Goal: Browse casually: Explore the website without a specific task or goal

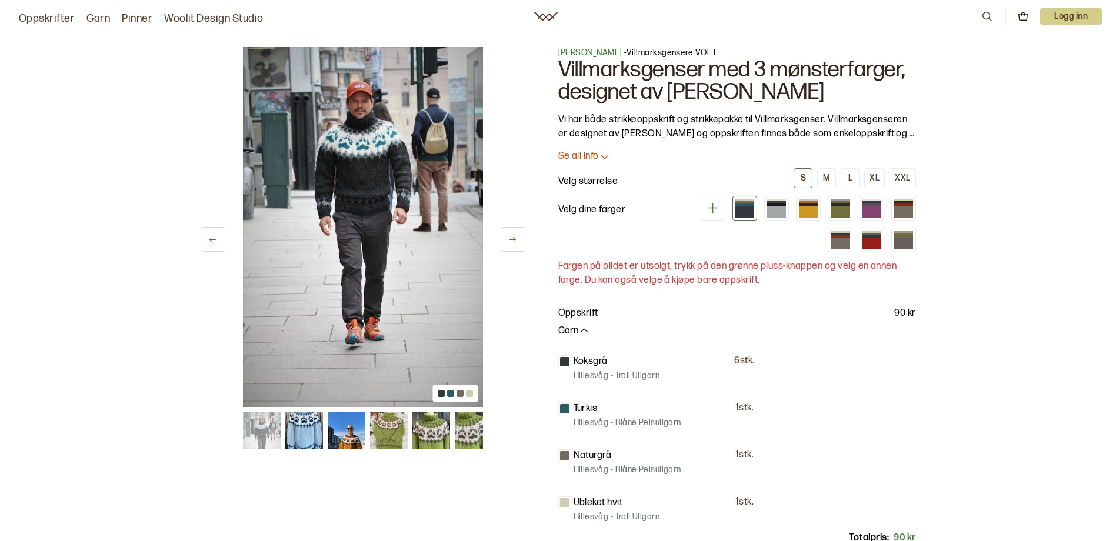
click at [388, 216] on img at bounding box center [363, 227] width 240 height 360
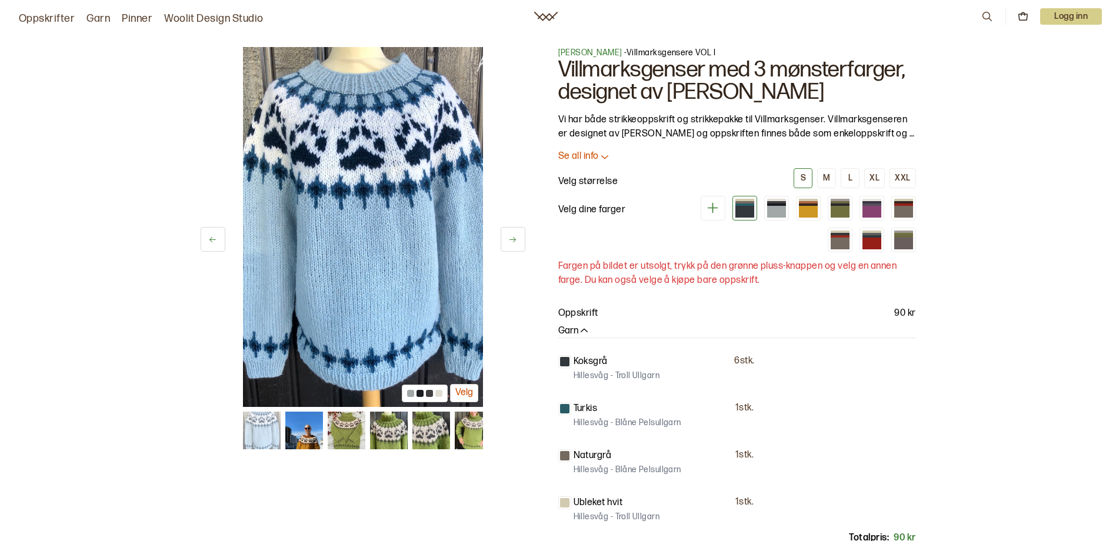
click at [412, 211] on img at bounding box center [363, 227] width 240 height 360
click at [511, 238] on icon at bounding box center [512, 239] width 9 height 9
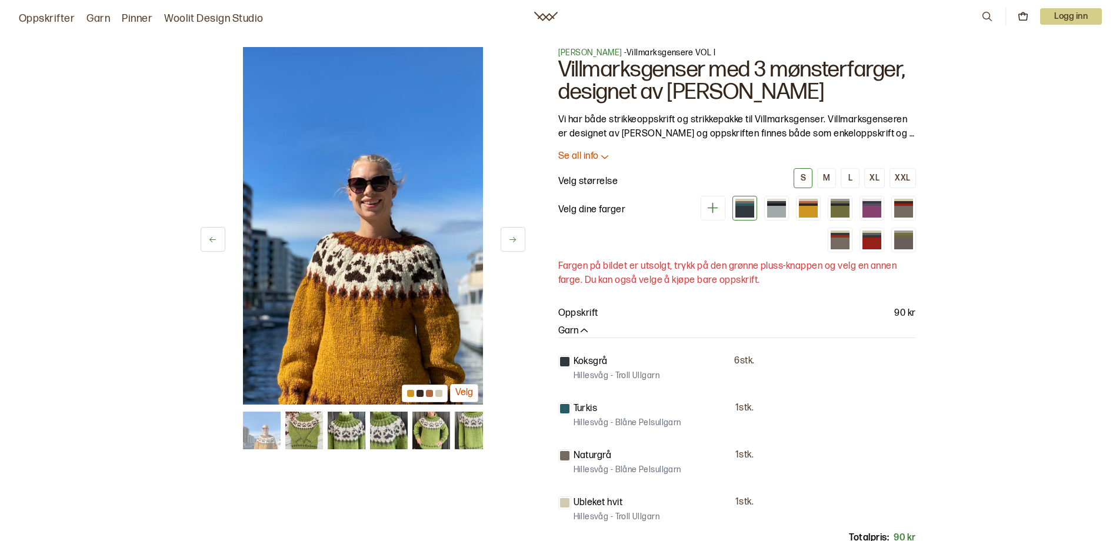
click at [511, 238] on icon at bounding box center [512, 239] width 9 height 9
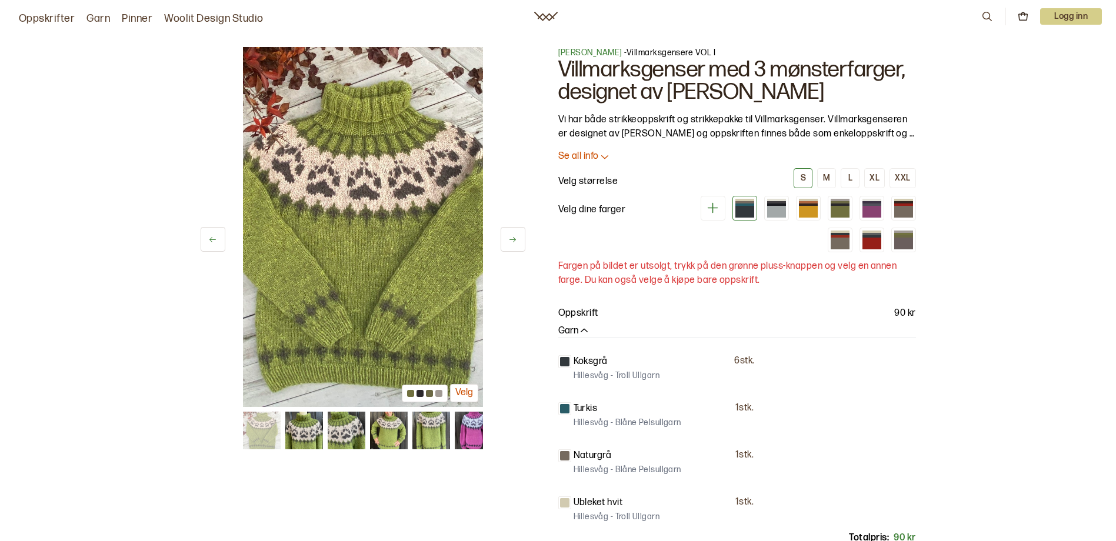
click at [511, 238] on icon at bounding box center [512, 239] width 9 height 9
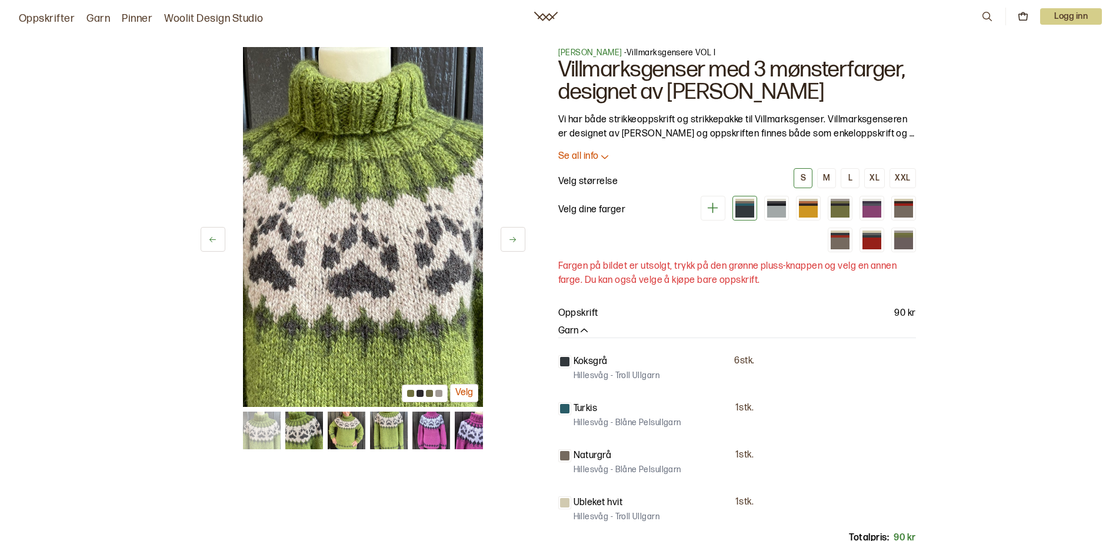
click at [511, 238] on icon at bounding box center [512, 239] width 9 height 9
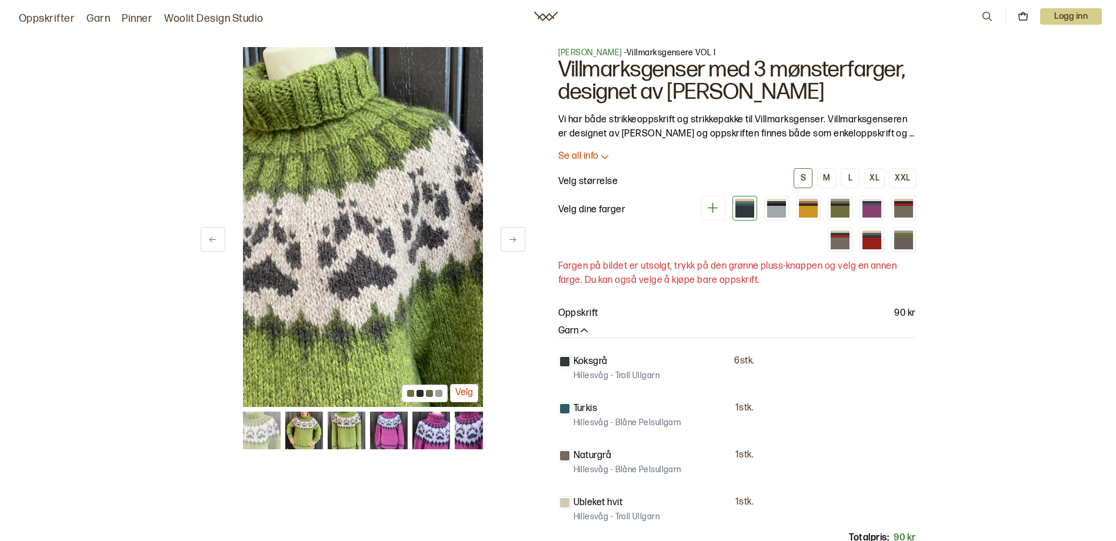
click at [511, 238] on icon at bounding box center [512, 239] width 9 height 9
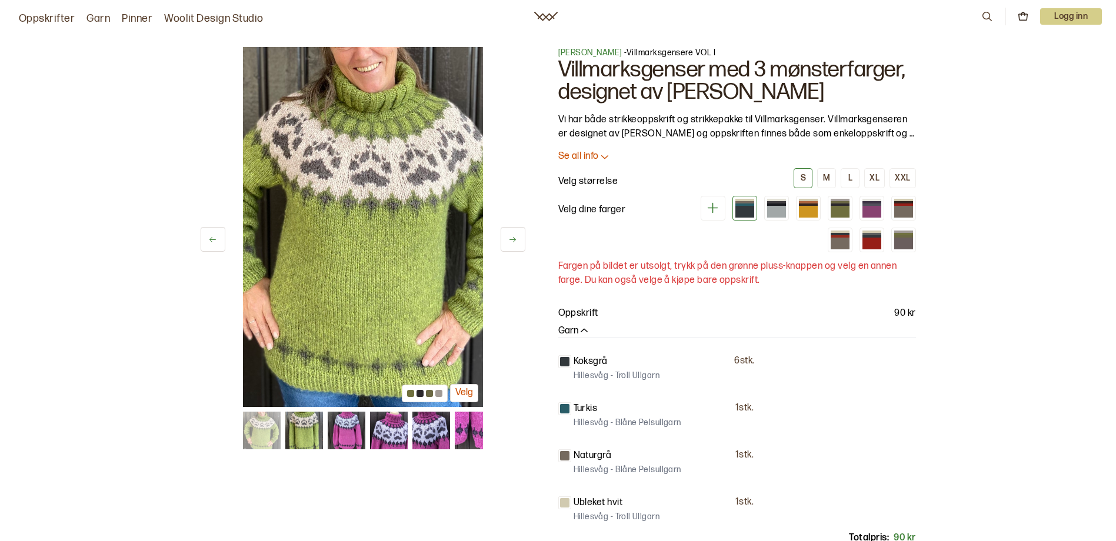
click at [511, 238] on icon at bounding box center [512, 239] width 9 height 9
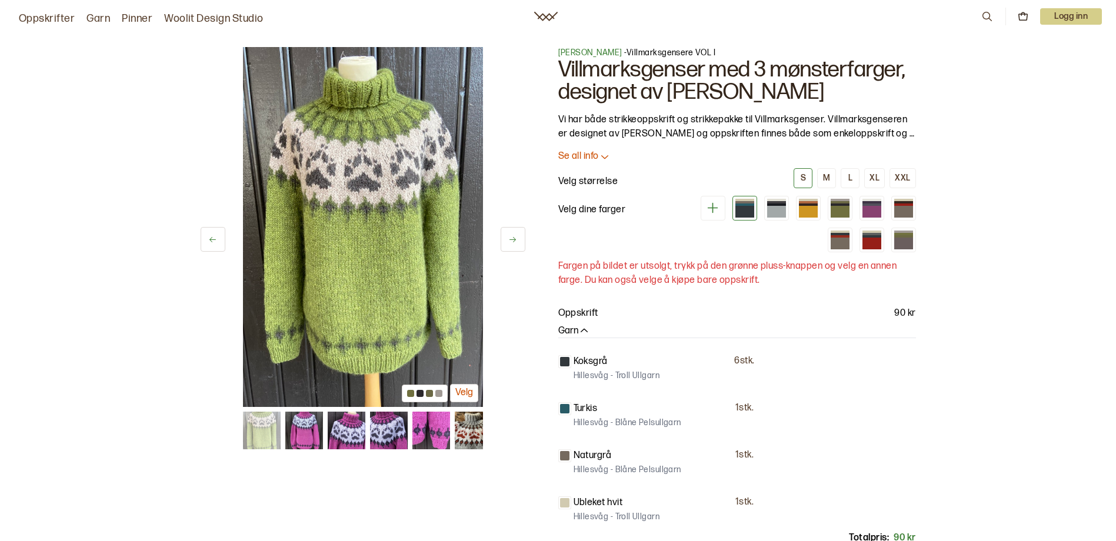
click at [509, 236] on icon at bounding box center [512, 239] width 9 height 9
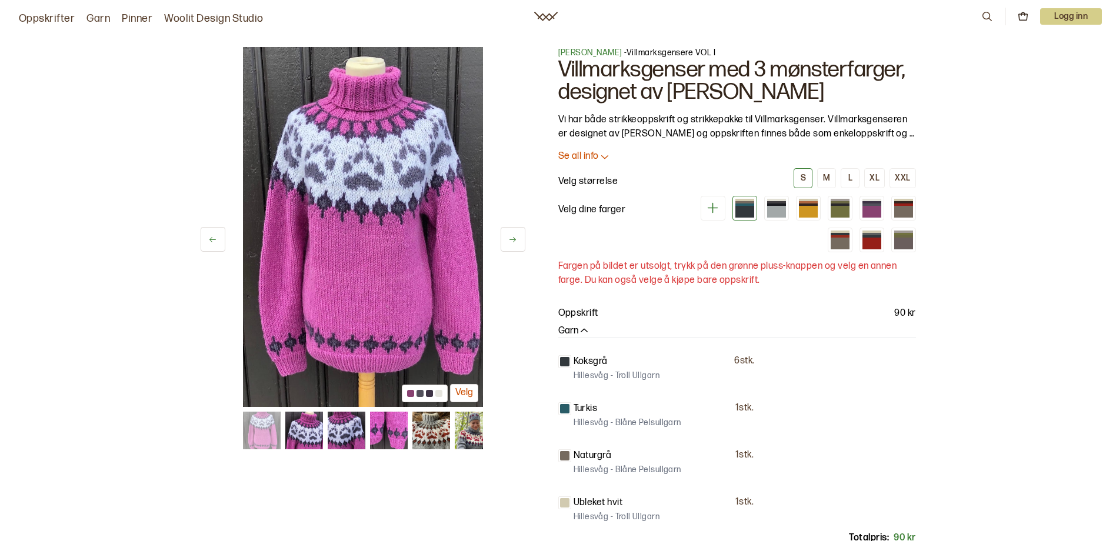
click at [509, 241] on icon at bounding box center [512, 239] width 9 height 9
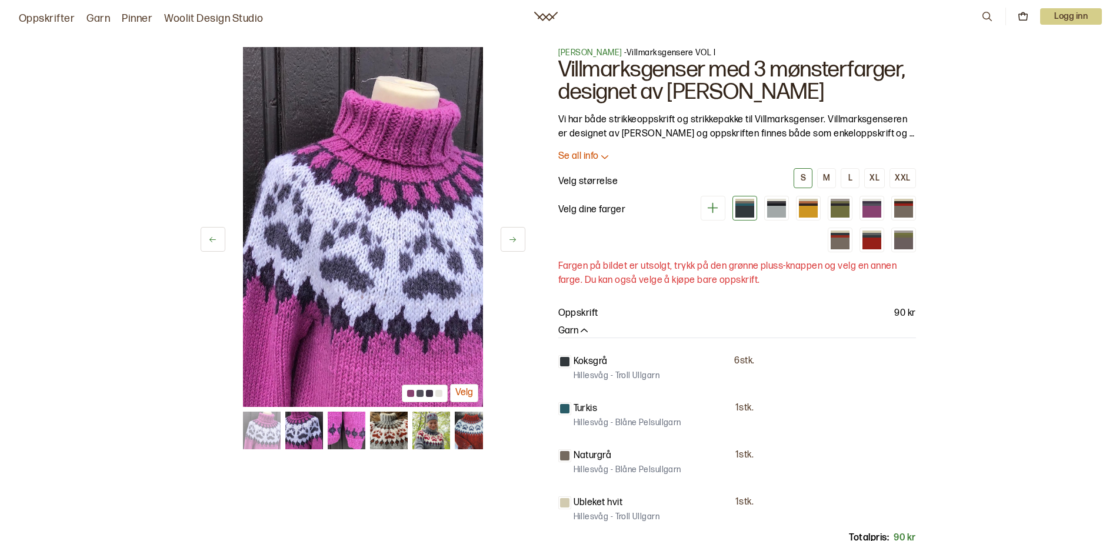
click at [509, 241] on icon at bounding box center [512, 239] width 9 height 9
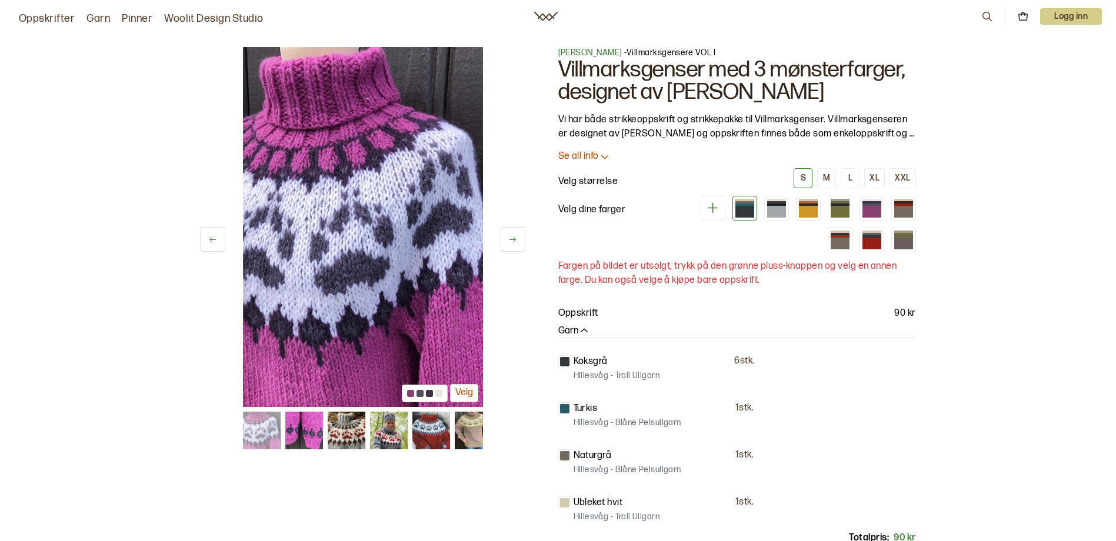
click at [520, 245] on button at bounding box center [513, 239] width 25 height 25
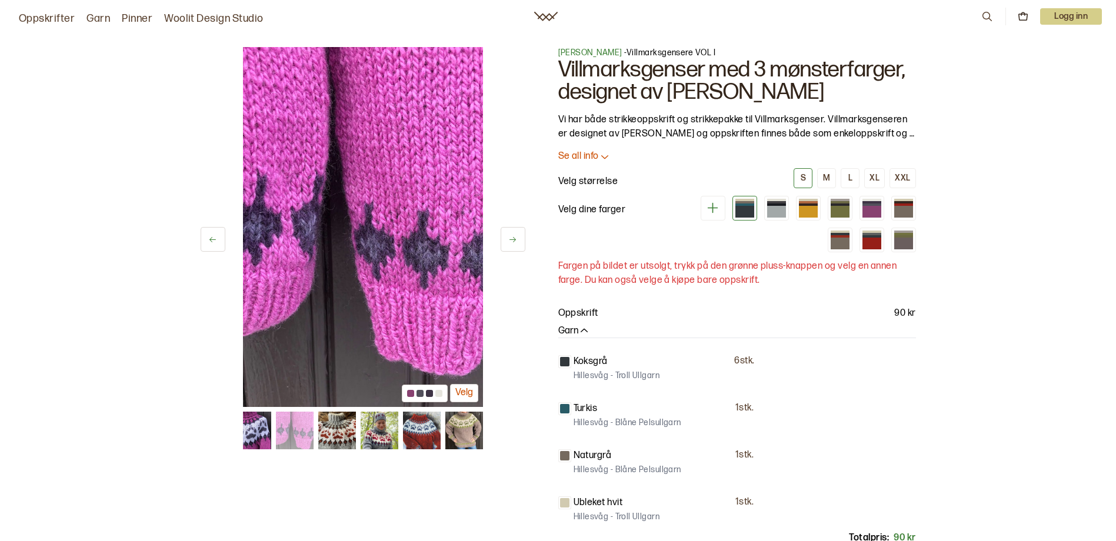
click at [520, 245] on button at bounding box center [513, 239] width 25 height 25
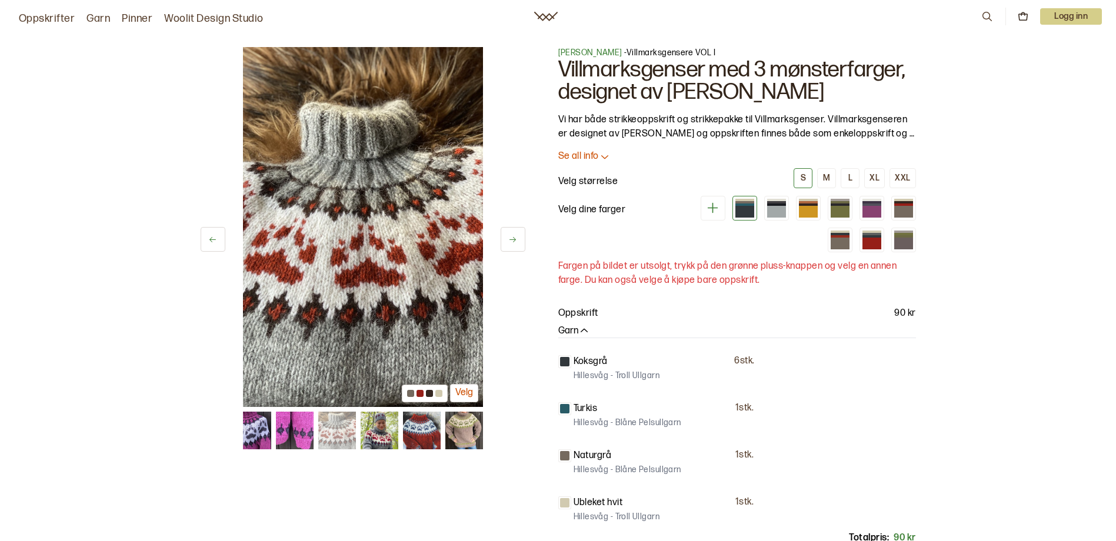
click at [520, 245] on button at bounding box center [513, 239] width 25 height 25
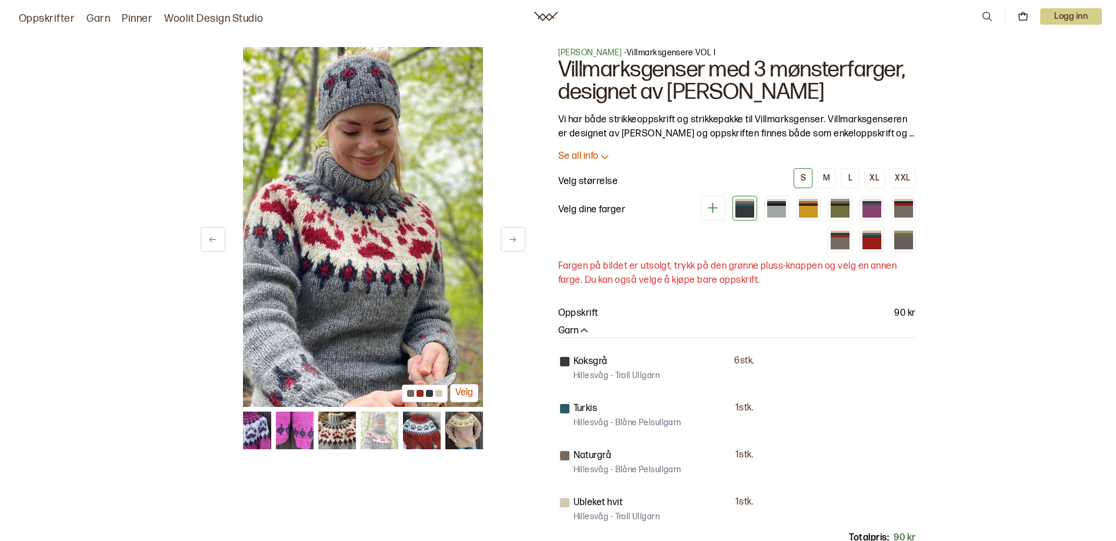
click at [516, 248] on button at bounding box center [513, 239] width 25 height 25
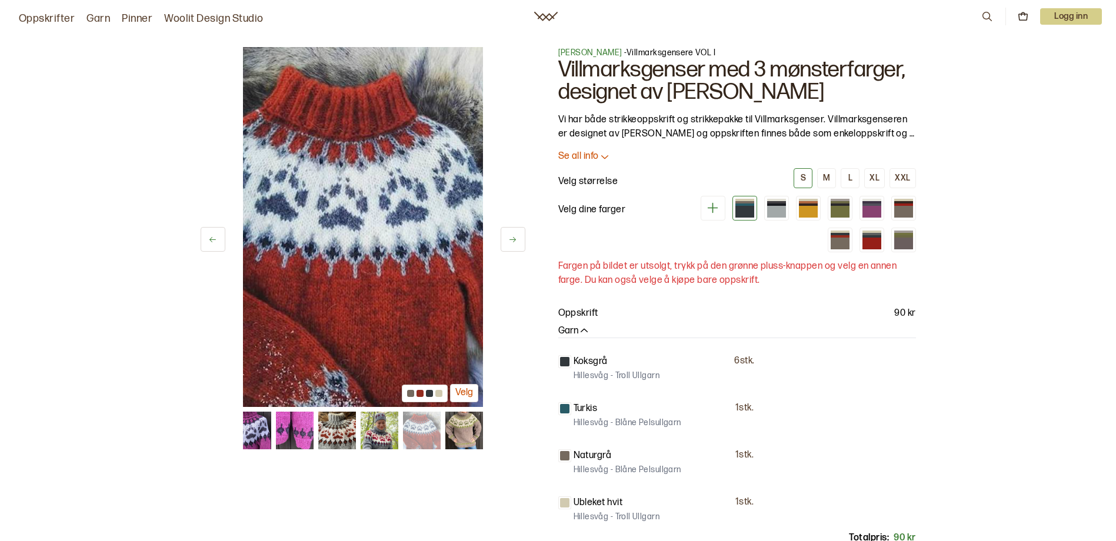
click at [516, 248] on button at bounding box center [513, 239] width 25 height 25
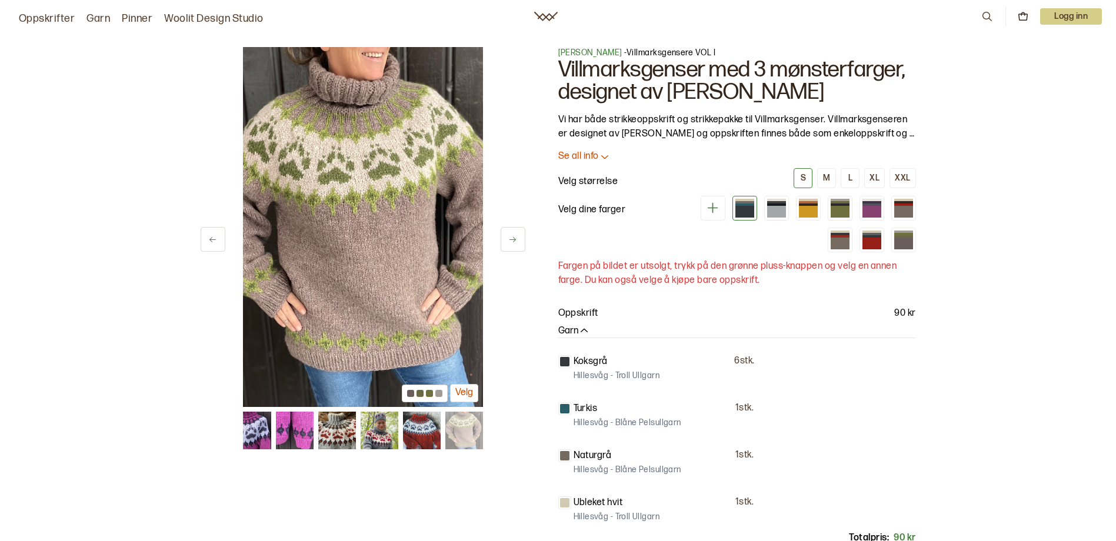
click at [516, 248] on button at bounding box center [513, 239] width 25 height 25
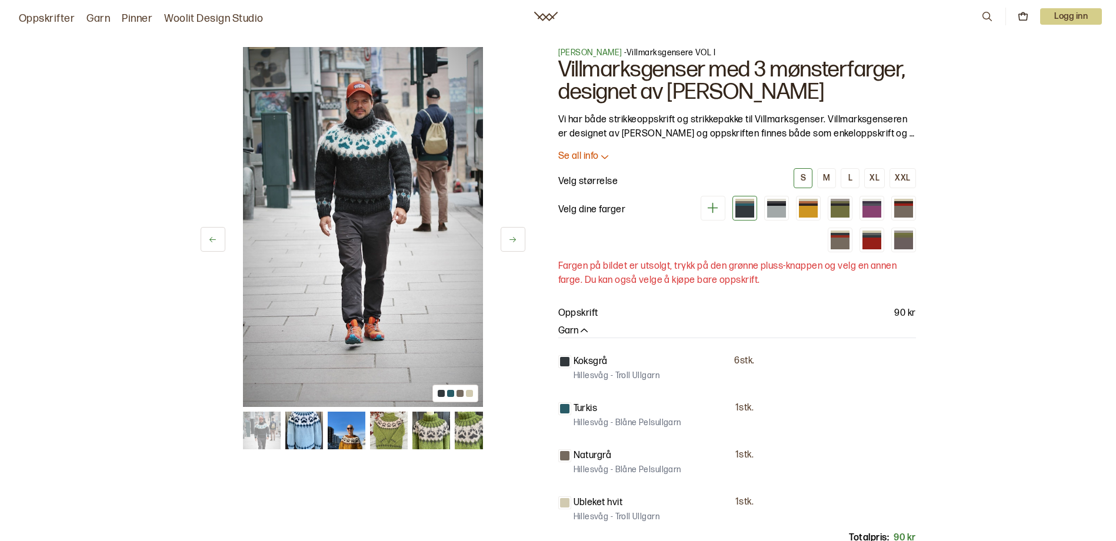
click at [379, 206] on img at bounding box center [363, 227] width 240 height 360
